Goal: Communication & Community: Ask a question

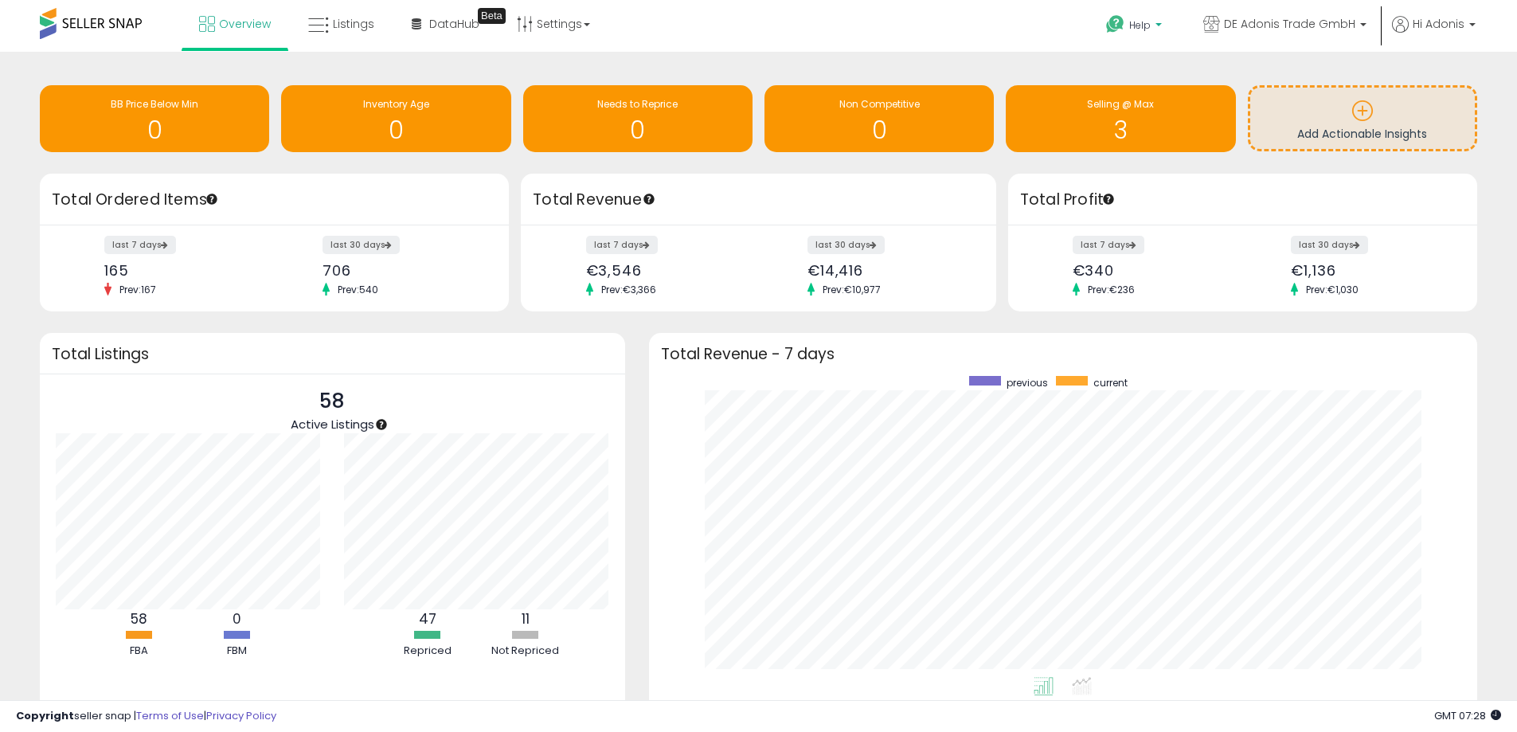
click at [1142, 25] on span "Help" at bounding box center [1139, 25] width 21 height 14
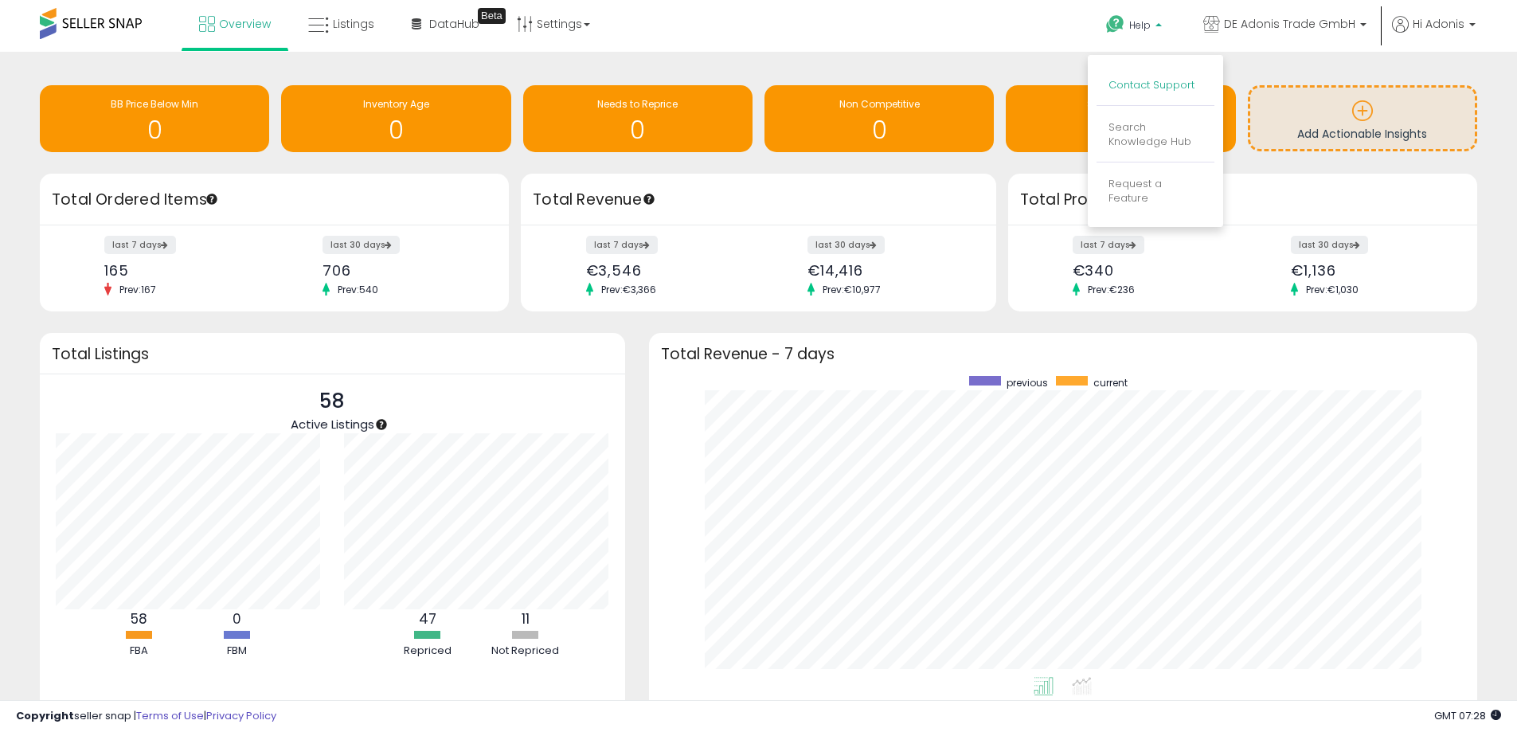
click at [1162, 80] on link "Contact Support" at bounding box center [1151, 84] width 86 height 15
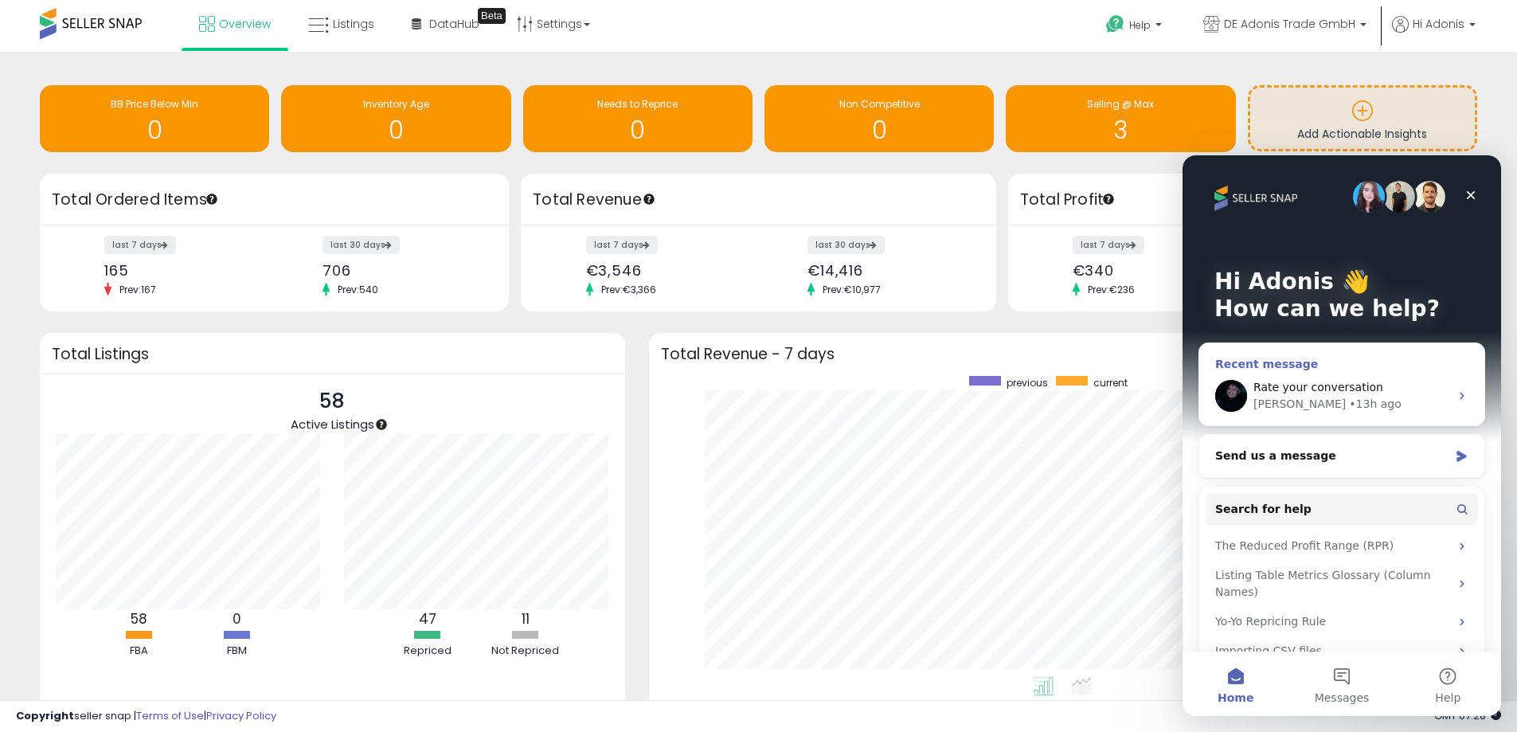
click at [1377, 396] on div "[PERSON_NAME] • 13h ago" at bounding box center [1351, 404] width 196 height 17
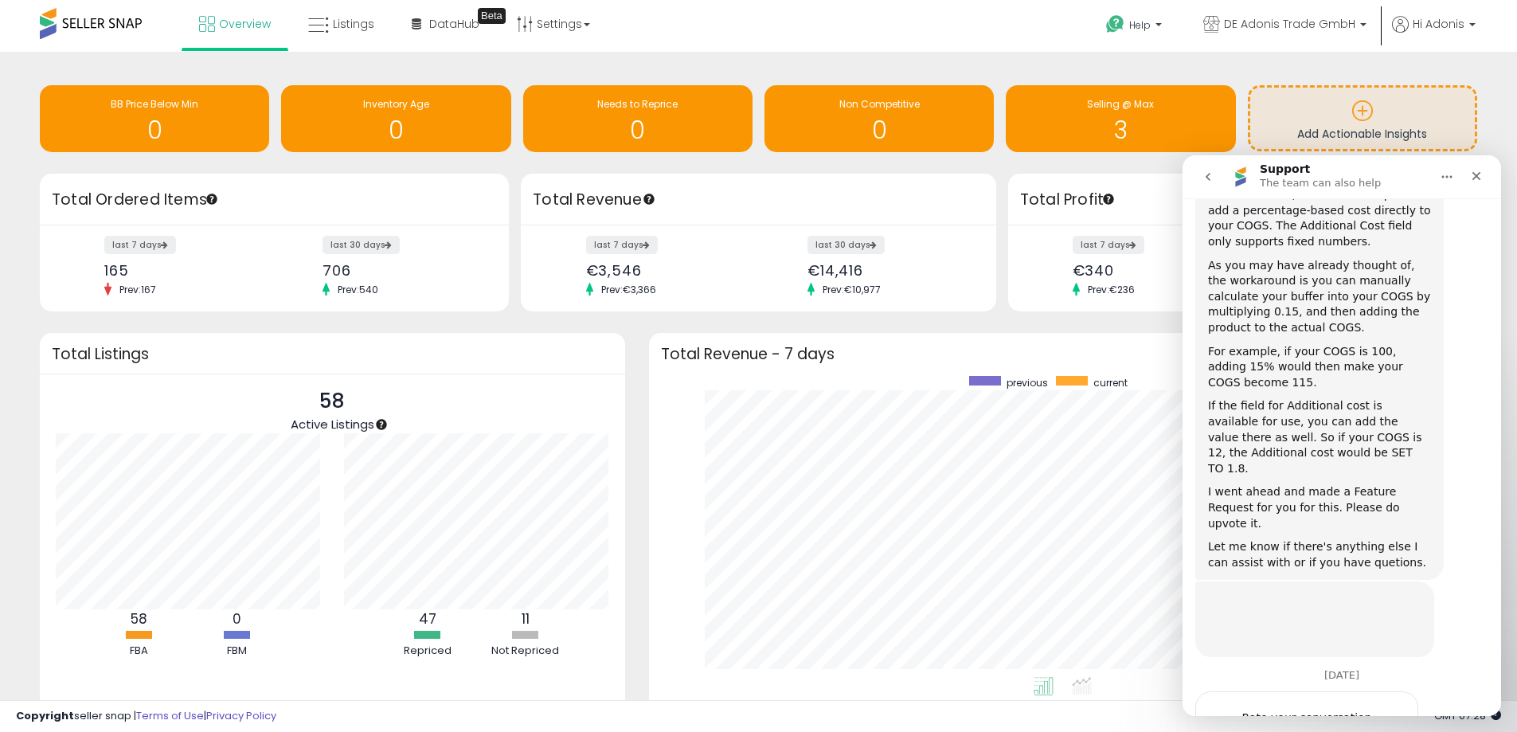
scroll to position [560, 0]
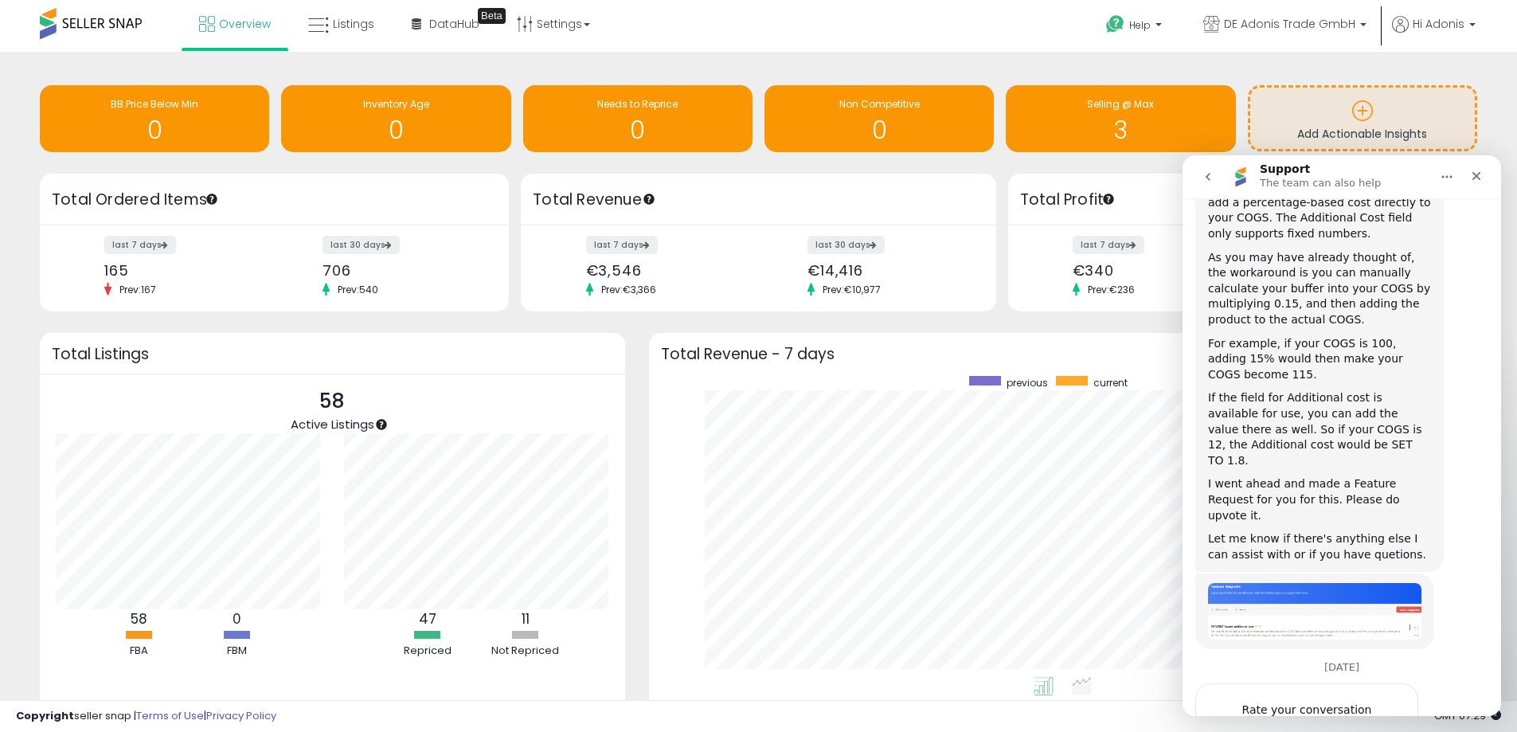
click at [1384, 727] on span "Amazing" at bounding box center [1381, 741] width 29 height 29
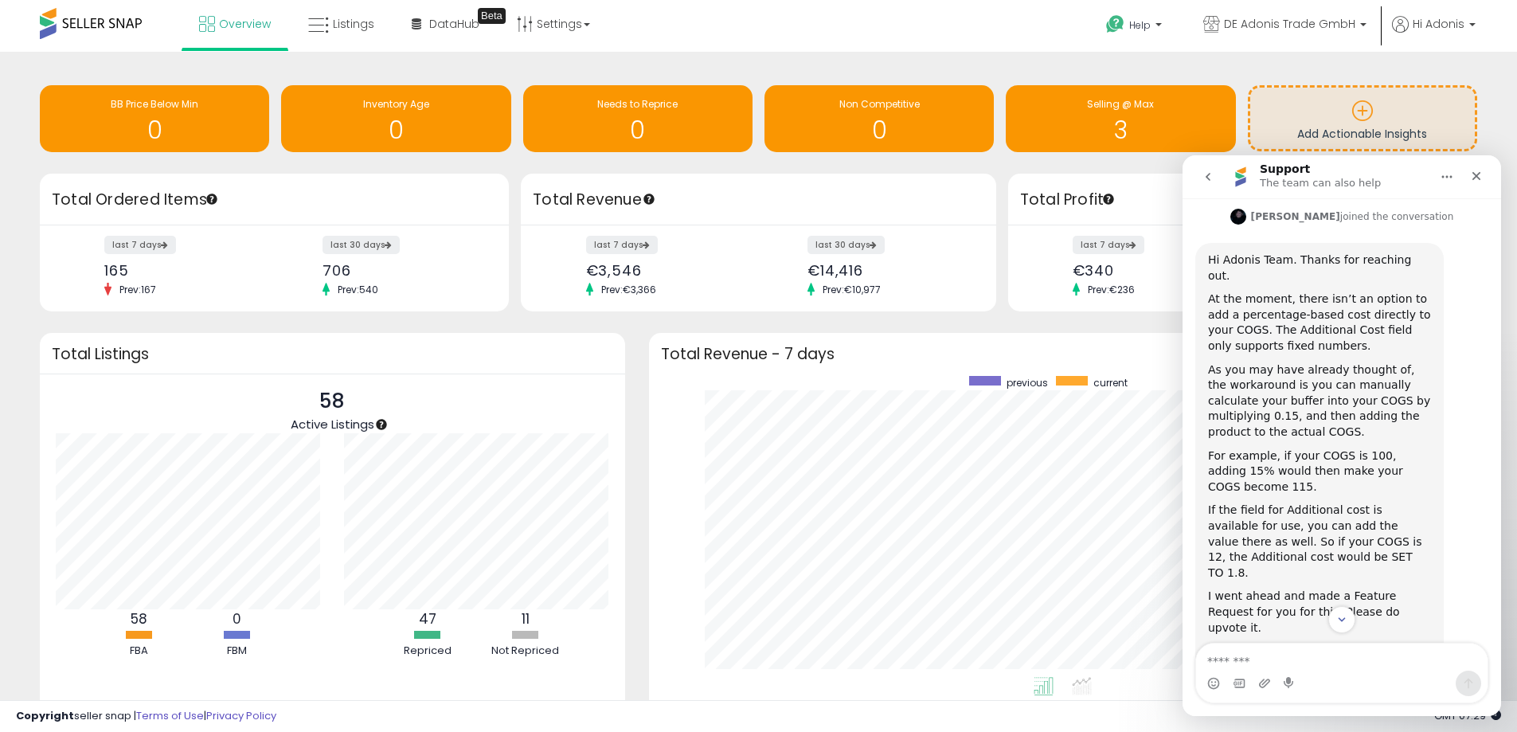
scroll to position [474, 0]
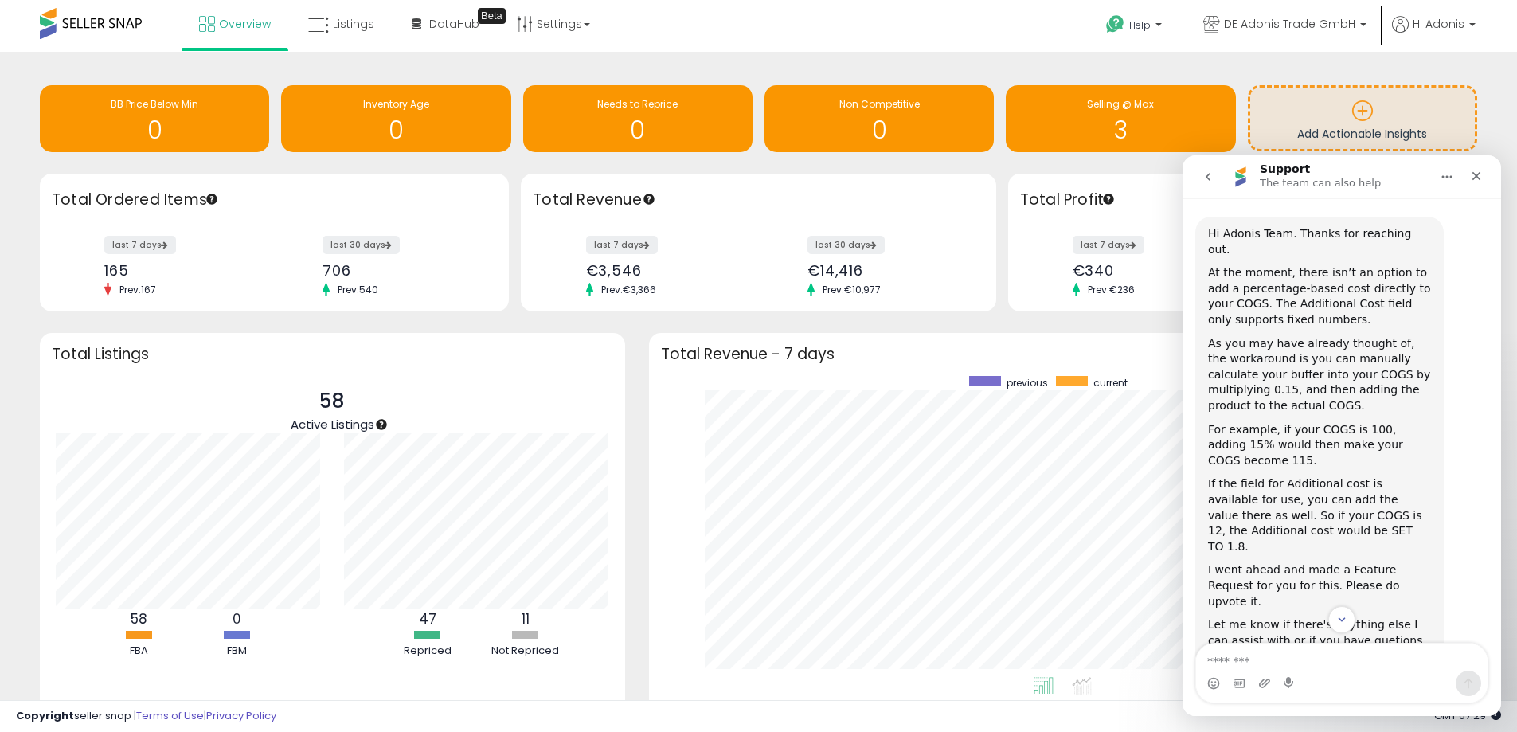
click at [1322, 665] on textarea "Message…" at bounding box center [1341, 656] width 291 height 27
type textarea "**********"
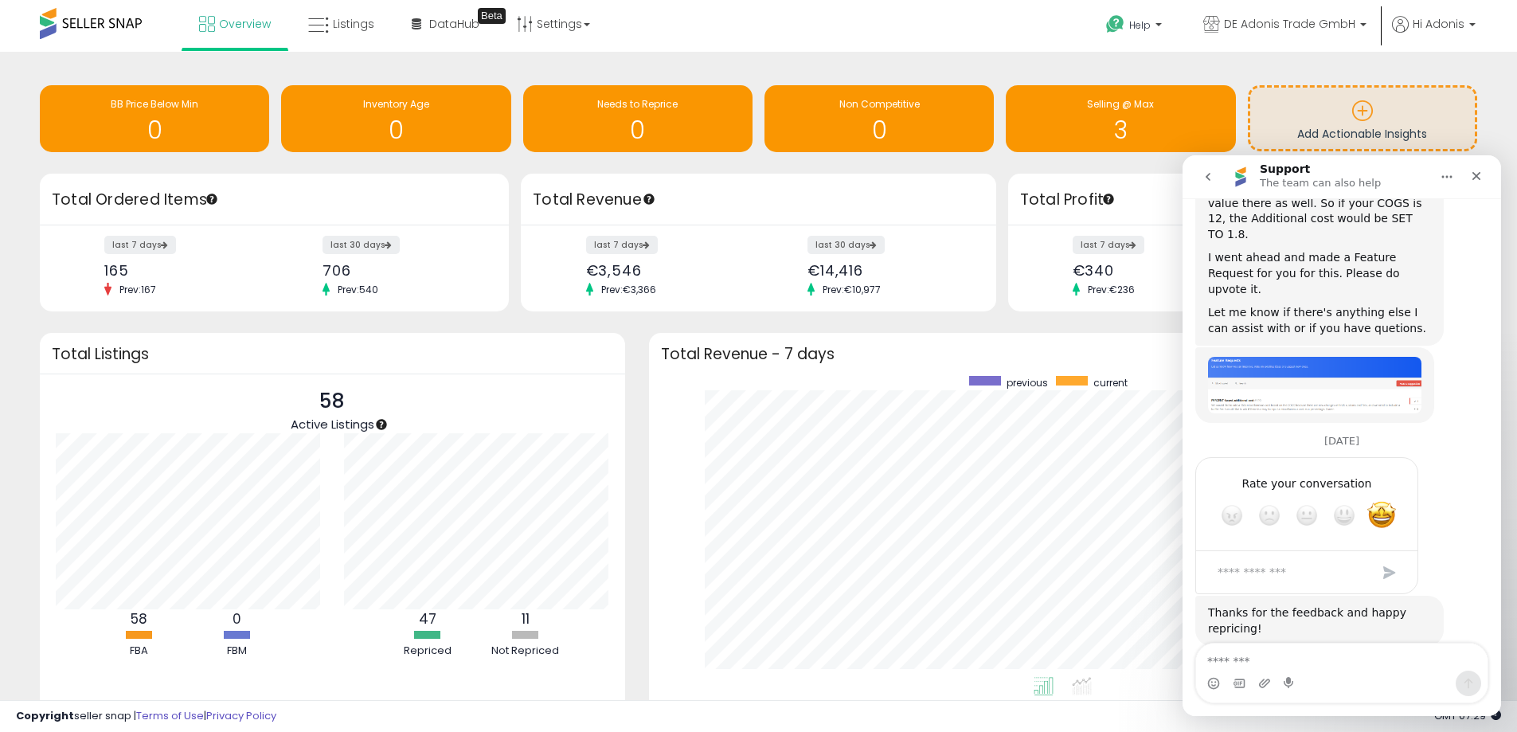
scroll to position [800, 0]
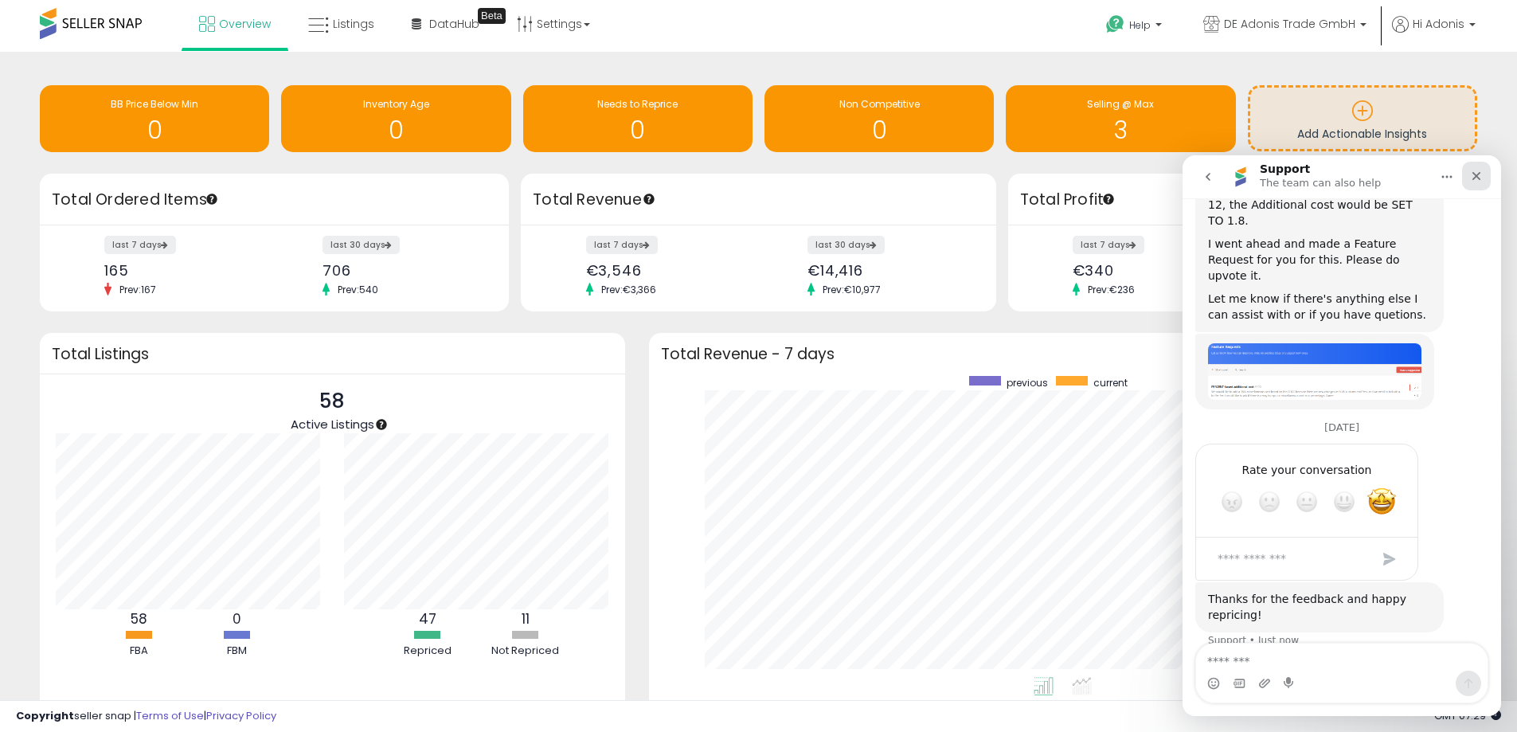
click at [1481, 174] on icon "Close" at bounding box center [1476, 176] width 13 height 13
